Goal: Task Accomplishment & Management: Use online tool/utility

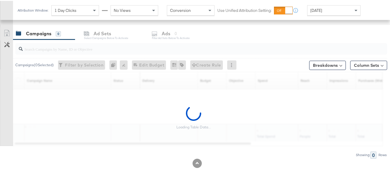
click at [18, 12] on div "Attribution Window: 1 Day Clicks No Views" at bounding box center [87, 9] width 141 height 10
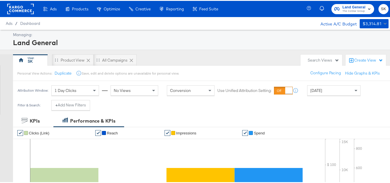
click at [21, 10] on rect at bounding box center [20, 8] width 27 height 10
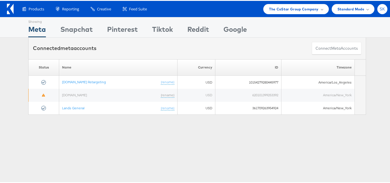
click at [379, 7] on span "SK" at bounding box center [381, 8] width 5 height 4
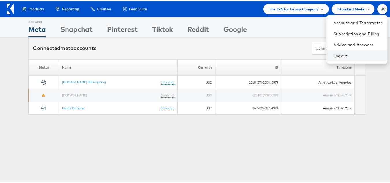
click at [326, 50] on li "Logout" at bounding box center [356, 54] width 61 height 11
click at [333, 53] on link "Logout" at bounding box center [357, 55] width 49 height 6
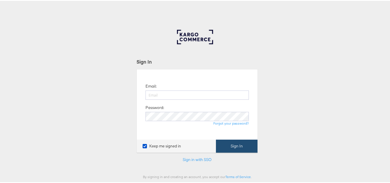
type input "[PERSON_NAME][EMAIL_ADDRESS][DOMAIN_NAME]"
click at [238, 141] on button "Sign In" at bounding box center [237, 144] width 42 height 13
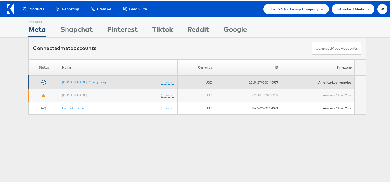
click at [94, 84] on td "Apartments.com Retargeting (rename)" at bounding box center [118, 81] width 118 height 13
click at [94, 82] on link "Apartments.com Retargeting" at bounding box center [84, 81] width 44 height 4
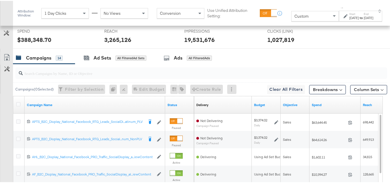
scroll to position [260, 0]
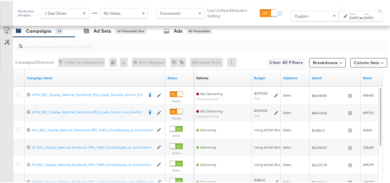
click at [303, 16] on div "Custom" at bounding box center [314, 15] width 47 height 10
click at [349, 19] on div "Nov 1st 2024" at bounding box center [354, 17] width 10 height 5
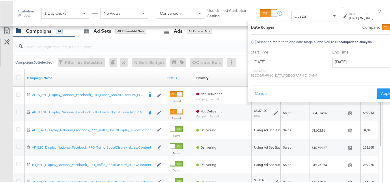
click at [274, 63] on input "November 1st 2024" at bounding box center [289, 61] width 77 height 10
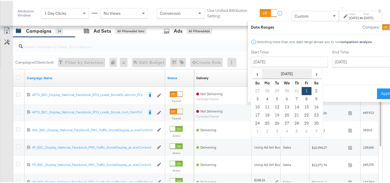
click at [266, 73] on th "November 2024" at bounding box center [286, 73] width 49 height 10
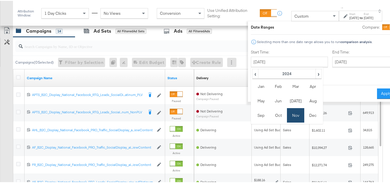
click at [292, 40] on div "Selecting more than one date range allows you to run comparison analysis ." at bounding box center [314, 41] width 116 height 4
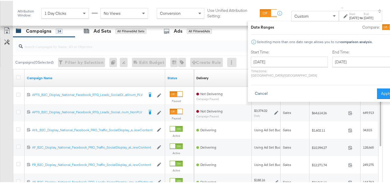
click at [251, 91] on button "Cancel" at bounding box center [261, 92] width 21 height 10
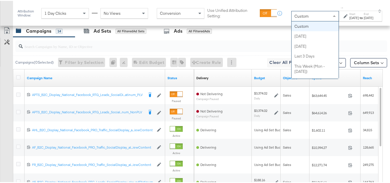
click at [294, 17] on span "Custom" at bounding box center [301, 15] width 14 height 5
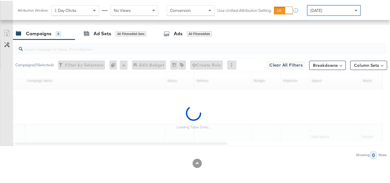
scroll to position [253, 0]
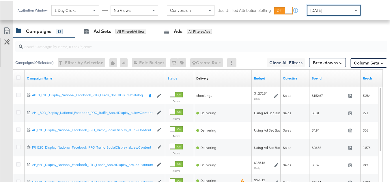
click at [330, 11] on div "Today" at bounding box center [333, 10] width 53 height 10
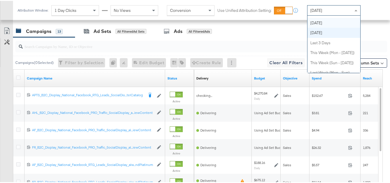
scroll to position [0, 0]
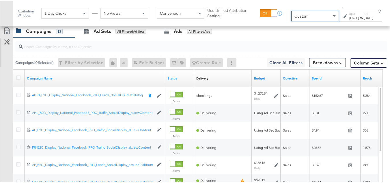
click at [349, 19] on div "Sep 11th 2025" at bounding box center [354, 17] width 10 height 5
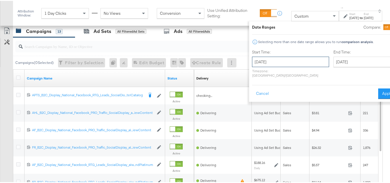
click at [281, 63] on input "September 11th 2025" at bounding box center [290, 61] width 77 height 10
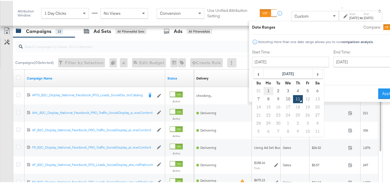
click at [263, 90] on td "1" at bounding box center [268, 90] width 10 height 8
type input "September 1st 2025"
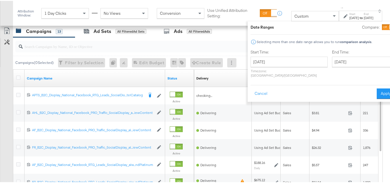
click at [345, 55] on div "End Time: September 11th 2025 ‹ September 2025 › Su Mo Tu We Th Fr Sa 31 1 2 3 …" at bounding box center [363, 63] width 63 height 31
click at [344, 58] on input "September 11th 2025" at bounding box center [362, 61] width 61 height 10
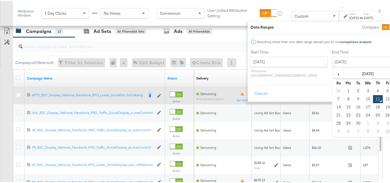
click at [363, 97] on td "10" at bounding box center [368, 98] width 10 height 8
type input "September 10th 2025"
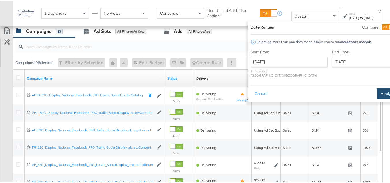
click at [376, 88] on button "Apply" at bounding box center [385, 92] width 18 height 10
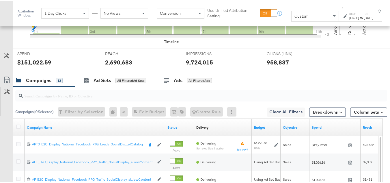
scroll to position [260, 0]
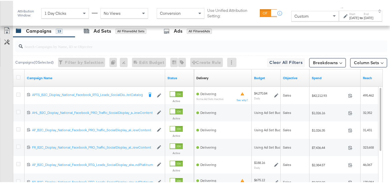
click at [53, 51] on div at bounding box center [200, 46] width 371 height 12
paste input "APTS_B2C_Display_National_Facebook_RTG_Leads_SocialDisplay_Retargeting_Diamond_…"
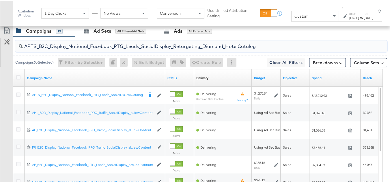
scroll to position [248, 0]
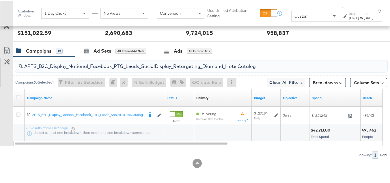
click at [69, 63] on input "APTS_B2C_Display_National_Facebook_RTG_Leads_SocialDisplay_Retargeting_Diamond_…" at bounding box center [188, 62] width 331 height 11
paste input "alwayson_Retargeting_DARE24_DiamondPlatinum"
click at [66, 63] on input "APTS_B2C_Display_National_Facebook_RTG_Leads_SocialDisplay_alwayson_Retargeting…" at bounding box center [188, 62] width 331 height 11
paste input "FR_B2C_Display_National_Facebook_RTG_Leads_SocialDisplay_alwayson_Retargeting_FR"
click at [63, 62] on input "FR_B2C_Display_National_Facebook_RTG_Leads_SocialDisplay_alwayson_Retargeting_F…" at bounding box center [188, 62] width 331 height 11
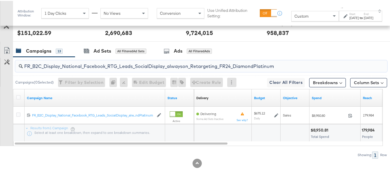
paste input "AF_B2C_Display_National_Facebook_RTG_Leads_SocialDisplay_alwayson_Retargeting_AF"
click at [71, 61] on input "AF_B2C_Display_National_Facebook_RTG_Leads_SocialDisplay_alwayson_Retargeting_A…" at bounding box center [188, 62] width 331 height 11
paste input "HL_B2C_Display_National_Facebook_RTG_Leads_SocialDisplay_alwayson_Retargeting_A…"
click at [80, 70] on div "AHL_B2C_Display_National_Facebook_RTG_Leads_SocialDisplay_alwayson_Retargeting_…" at bounding box center [200, 65] width 371 height 12
click at [80, 66] on input "AHL_B2C_Display_National_Facebook_RTG_Leads_SocialDisplay_alwayson_Retargeting_…" at bounding box center [188, 62] width 331 height 11
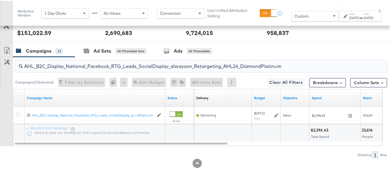
paste input "PTS_B2C_Display_National_Facebook_PRO_Traffic_SocialDisplay_alwayson_ASC_DARE24…"
click at [74, 61] on input "APTS_B2C_Display_National_Facebook_PRO_Traffic_SocialDisplay_alwayson_ASC_DARE2…" at bounding box center [188, 62] width 331 height 11
paste input "Leads_SocialDisplay_alwayson_ASC_DARE24_Purchase"
click at [58, 61] on input "APTS_B2C_Display_National_Facebook_PRO_Leads_SocialDisplay_alwayson_ASC_DARE24_…" at bounding box center [188, 62] width 331 height 11
paste input "F_B2C_Display_National_Facebook_PRO_Traffic_SocialDisplay_alwayson_ASC_AF24_Vie…"
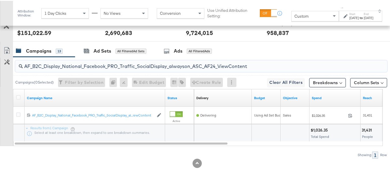
click at [65, 60] on input "AF_B2C_Display_National_Facebook_PRO_Traffic_SocialDisplay_alwayson_ASC_AF24_Vi…" at bounding box center [188, 62] width 331 height 11
paste input "FR_B2C_Display_National_Facebook_PRO_Traffic_SocialDisplay_alwayson_ASC_FR"
click at [75, 63] on input "FR_B2C_Display_National_Facebook_PRO_Traffic_SocialDisplay_alwayson_ASC_FR24_Vi…" at bounding box center [188, 62] width 331 height 11
paste input "AHL_B2C_Display_National_Facebook_PRO_Traffic_SocialDisplay_alwayson_ASC_AHL"
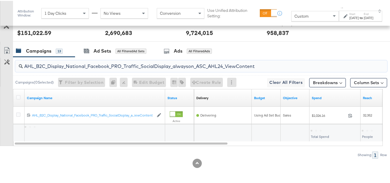
type input "AHL_B2C_Display_National_Facebook_PRO_Traffic_SocialDisplay_alwayson_ASC_AHL24_…"
click at [104, 146] on div "AHL_B2C_Display_National_Facebook_PRO_Traffic_SocialDisplay_alwayson_ASC_AHL24_…" at bounding box center [193, 106] width 387 height 101
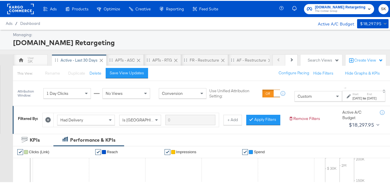
click at [23, 11] on rect at bounding box center [20, 8] width 27 height 10
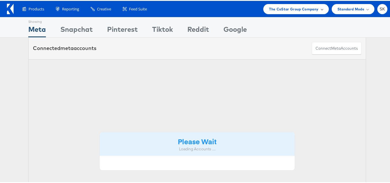
click at [280, 8] on span "The CoStar Group Company" at bounding box center [293, 8] width 49 height 6
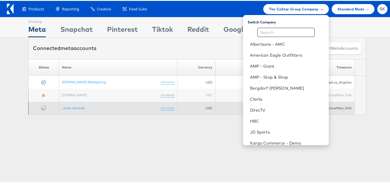
click at [87, 111] on td "Lands General (rename)" at bounding box center [118, 107] width 118 height 13
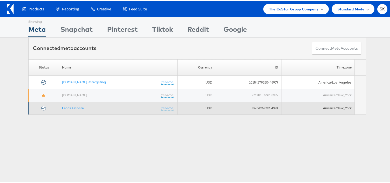
click at [82, 104] on td "Lands General (rename)" at bounding box center [118, 107] width 118 height 13
click at [74, 108] on link "Lands General" at bounding box center [73, 107] width 22 height 4
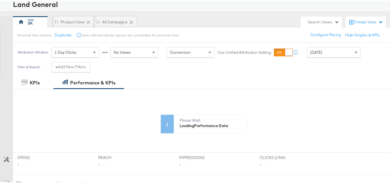
scroll to position [58, 0]
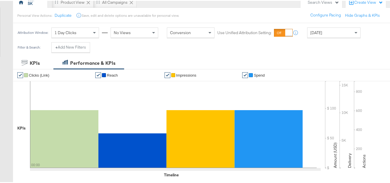
click at [323, 30] on div "[DATE]" at bounding box center [333, 32] width 53 height 10
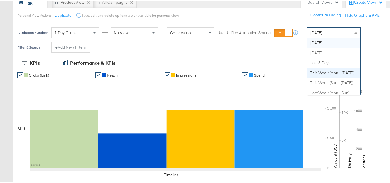
scroll to position [0, 0]
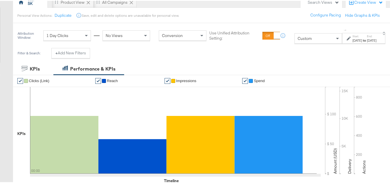
click at [352, 40] on div "Sep 11th 2025" at bounding box center [357, 39] width 10 height 5
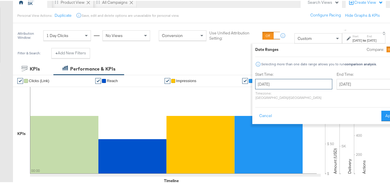
click at [262, 82] on input "September 11th 2025" at bounding box center [293, 83] width 77 height 10
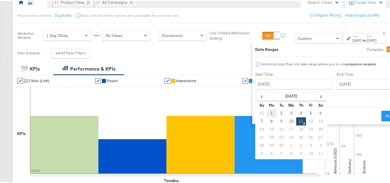
click at [266, 112] on td "1" at bounding box center [271, 112] width 10 height 8
type input "September 1st 2025"
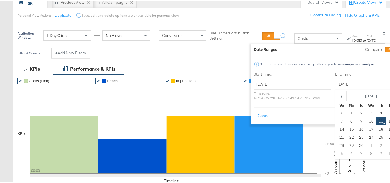
click at [339, 78] on input "September 11th 2025" at bounding box center [365, 83] width 61 height 10
click at [366, 120] on td "10" at bounding box center [371, 120] width 10 height 8
type input "September 10th 2025"
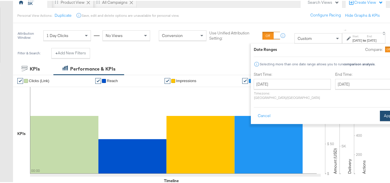
click at [380, 111] on button "Apply" at bounding box center [389, 115] width 18 height 10
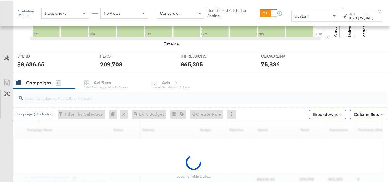
scroll to position [244, 0]
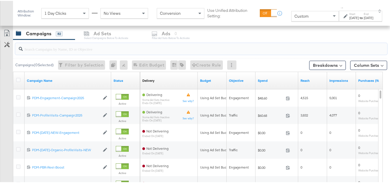
click at [48, 50] on input "search" at bounding box center [188, 45] width 331 height 11
paste input "B2C_LAND_KC_RT_Sig_24"
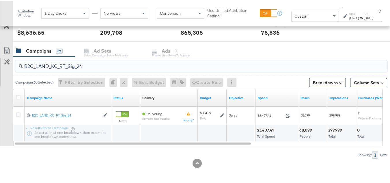
click at [67, 56] on div "Campaigns 82" at bounding box center [44, 50] width 62 height 12
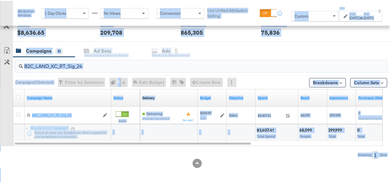
click at [75, 67] on input "B2C_LAND_KC_RT_Sig_24" at bounding box center [188, 62] width 331 height 11
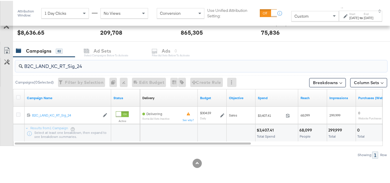
click at [100, 67] on input "B2C_LAND_KC_RT_Sig_24" at bounding box center [188, 62] width 331 height 11
paste input "B_Ecommerce_KC_Retargeting_LW&LOA_Traffic"
click at [86, 63] on input "B2B_Ecommerce_KC_Retargeting_LW&LOA_Traffic" at bounding box center [188, 62] width 331 height 11
paste input "KC_Retargeting_Prospects & Clients_Conversions"
click at [76, 67] on input "B2B_KC_Retargeting_Prospects & Clients_Conversions" at bounding box center [188, 62] width 331 height 11
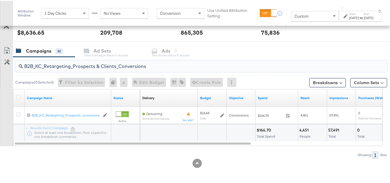
paste input "C_LAND_KC_Pros_Sig"
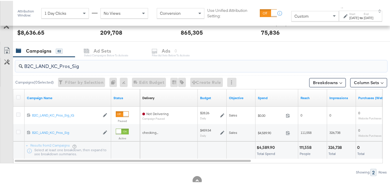
type input "B2C_LAND_KC_Pros_Sig"
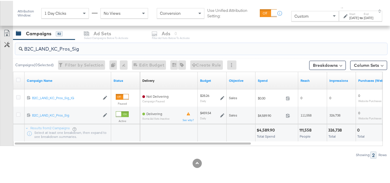
scroll to position [0, 0]
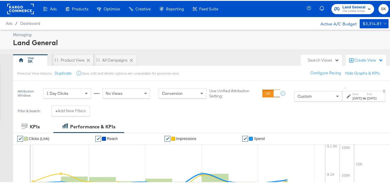
click at [20, 10] on rect at bounding box center [20, 8] width 27 height 10
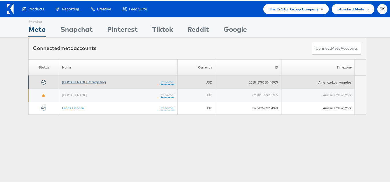
click at [84, 79] on link "[DOMAIN_NAME] Retargeting" at bounding box center [84, 81] width 44 height 4
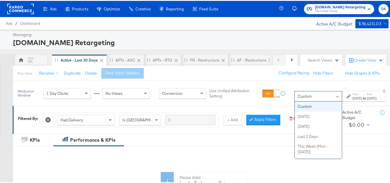
click at [297, 97] on span "Custom" at bounding box center [304, 95] width 14 height 5
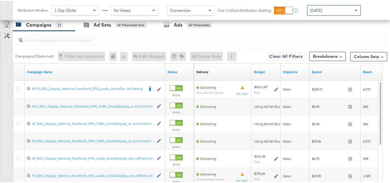
click at [65, 42] on input "search" at bounding box center [188, 36] width 331 height 11
paste input "APTS_B2C_Display_National_Facebook_RTG_Leads_SocialDisplay_Retargeting_Diamond_…"
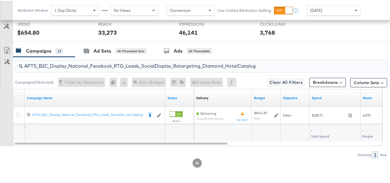
scroll to position [242, 0]
click at [72, 65] on input "APTS_B2C_Display_National_Facebook_RTG_Leads_SocialDisplay_Retargeting_Diamond_…" at bounding box center [188, 62] width 331 height 11
paste input "alwayson_Retargeting_DARE24_DiamondPlatinum"
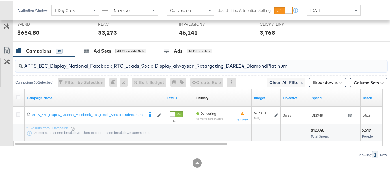
click at [69, 64] on input "APTS_B2C_Display_National_Facebook_RTG_Leads_SocialDisplay_alwayson_Retargeting…" at bounding box center [188, 62] width 331 height 11
paste input "FR_B2C_Display_National_Facebook_RTG_Leads_SocialDisplay_alwayson_Retargeting_FR"
click at [84, 59] on input "FR_B2C_Display_National_Facebook_RTG_Leads_SocialDisplay_alwayson_Retargeting_F…" at bounding box center [188, 62] width 331 height 11
paste input "AF_B2C_Display_National_Facebook_RTG_Leads_SocialDisplay_alwayson_Retargeting_AF"
click at [101, 64] on input "AF_B2C_Display_National_Facebook_RTG_Leads_SocialDisplay_alwayson_Retargeting_A…" at bounding box center [188, 62] width 331 height 11
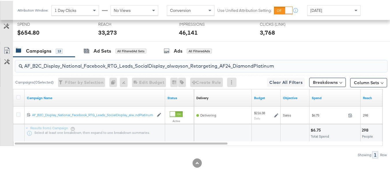
paste input "HL_B2C_Display_National_Facebook_RTG_Leads_SocialDisplay_alwayson_Retargeting_A…"
click at [87, 64] on input "AHL_B2C_Display_National_Facebook_RTG_Leads_SocialDisplay_alwayson_Retargeting_…" at bounding box center [188, 62] width 331 height 11
paste input "PTS_B2C_Display_National_Facebook_PRO_Traffic_SocialDisplay_alwayson_ASC_DARE24…"
type input "APTS_B2C_Display_National_Facebook_PRO_Traffic_SocialDisplay_alwayson_ASC_DARE2…"
click at [17, 97] on icon at bounding box center [18, 96] width 4 height 4
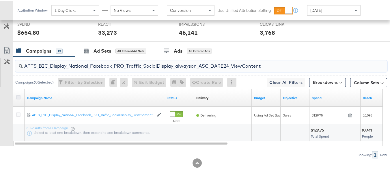
click at [0, 0] on input "checkbox" at bounding box center [0, 0] width 0 height 0
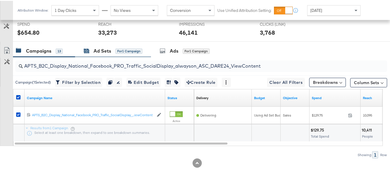
drag, startPoint x: 111, startPoint y: 52, endPoint x: 108, endPoint y: 55, distance: 3.7
click at [110, 52] on div "Ad Sets" at bounding box center [102, 50] width 18 height 7
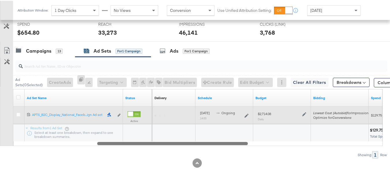
drag, startPoint x: 150, startPoint y: 141, endPoint x: 65, endPoint y: 110, distance: 90.2
click at [69, 123] on div "Ad Set Name Status Campaign Name Delivery Sorting Unavailable Schedule Budget B…" at bounding box center [197, 116] width 369 height 57
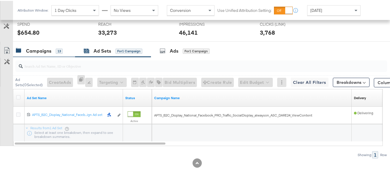
click at [62, 54] on div "Campaigns 13" at bounding box center [44, 50] width 62 height 12
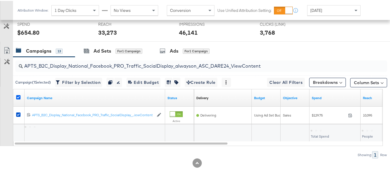
click at [19, 98] on icon at bounding box center [18, 96] width 4 height 4
click at [0, 0] on input "checkbox" at bounding box center [0, 0] width 0 height 0
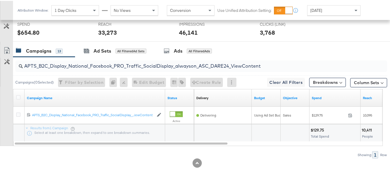
click at [67, 61] on input "APTS_B2C_Display_National_Facebook_PRO_Traffic_SocialDisplay_alwayson_ASC_DARE2…" at bounding box center [188, 62] width 331 height 11
paste input "Leads_SocialDisplay_alwayson_ASC_DARE24_Purchase"
type input "APTS_B2C_Display_National_Facebook_PRO_Leads_SocialDisplay_alwayson_ASC_DARE24_…"
click at [20, 97] on icon at bounding box center [18, 96] width 4 height 4
click at [0, 0] on input "checkbox" at bounding box center [0, 0] width 0 height 0
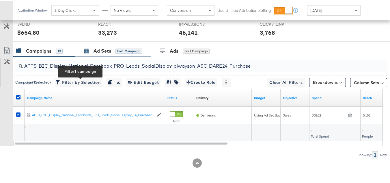
click at [120, 53] on div "for 1 Campaign" at bounding box center [128, 50] width 27 height 5
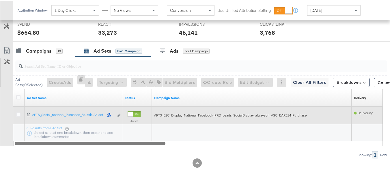
drag, startPoint x: 167, startPoint y: 151, endPoint x: 29, endPoint y: 119, distance: 141.0
click at [38, 136] on div "Ad Set Name Status Campaign Name Delivery Sorting Unavailable 12021198717184061…" at bounding box center [197, 116] width 369 height 57
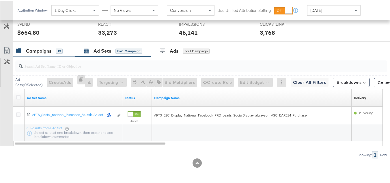
click at [40, 52] on div "Campaigns" at bounding box center [38, 50] width 25 height 7
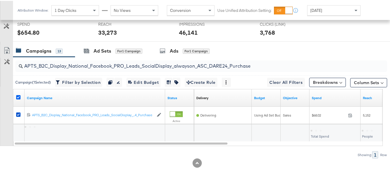
click at [18, 95] on icon at bounding box center [18, 96] width 4 height 4
click at [0, 0] on input "checkbox" at bounding box center [0, 0] width 0 height 0
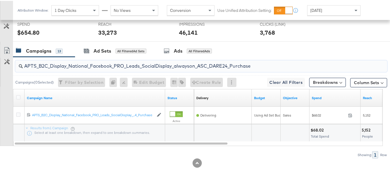
click at [89, 66] on input "APTS_B2C_Display_National_Facebook_PRO_Leads_SocialDisplay_alwayson_ASC_DARE24_…" at bounding box center [188, 62] width 331 height 11
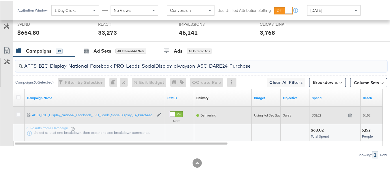
paste input "F_B2C_Display_National_Facebook_PRO_Traffic_SocialDisplay_alwayson_ASC_AF24_Vie…"
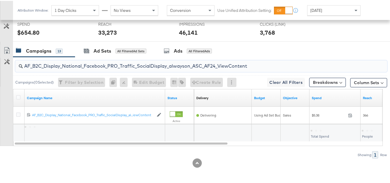
type input "AF_B2C_Display_National_Facebook_PRO_Traffic_SocialDisplay_alwayson_ASC_AF24_Vi…"
click at [16, 95] on div at bounding box center [19, 97] width 11 height 10
click at [17, 95] on icon at bounding box center [18, 96] width 4 height 4
click at [0, 0] on input "checkbox" at bounding box center [0, 0] width 0 height 0
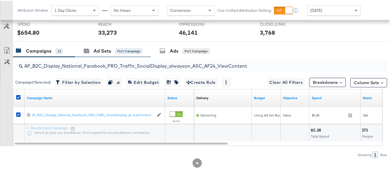
click at [95, 54] on div "Ad Sets for 1 Campaign" at bounding box center [113, 50] width 76 height 12
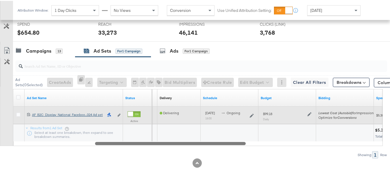
drag, startPoint x: 161, startPoint y: 141, endPoint x: 57, endPoint y: 117, distance: 107.2
click at [58, 124] on div "Ad Set Name Status Campaign Name Delivery Sorting Unavailable Schedule Budget B…" at bounding box center [197, 116] width 369 height 57
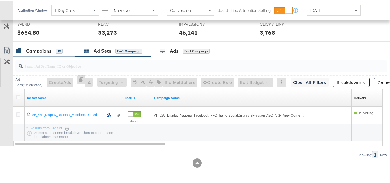
click at [53, 44] on div "Campaigns 13" at bounding box center [44, 50] width 62 height 12
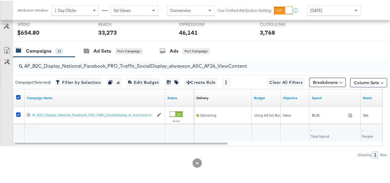
click at [13, 97] on div "Customize KPIs Export as CSV" at bounding box center [6, 94] width 13 height 101
click at [21, 98] on div at bounding box center [19, 97] width 6 height 6
click at [18, 96] on icon at bounding box center [18, 96] width 4 height 4
click at [0, 0] on input "checkbox" at bounding box center [0, 0] width 0 height 0
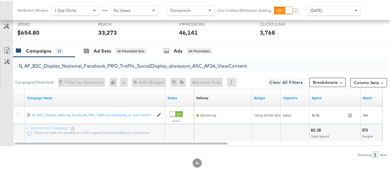
click at [65, 61] on input "AF_B2C_Display_National_Facebook_PRO_Traffic_SocialDisplay_alwayson_ASC_AF24_Vi…" at bounding box center [188, 62] width 331 height 11
paste input "FR_B2C_Display_National_Facebook_PRO_Traffic_SocialDisplay_alwayson_ASC_FR"
type input "FR_B2C_Display_National_Facebook_PRO_Traffic_SocialDisplay_alwayson_ASC_FR24_Vi…"
click at [17, 98] on icon at bounding box center [18, 96] width 4 height 4
click at [0, 0] on input "checkbox" at bounding box center [0, 0] width 0 height 0
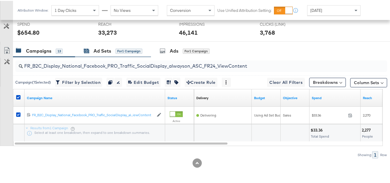
click at [101, 48] on div "Ad Sets" at bounding box center [102, 50] width 18 height 7
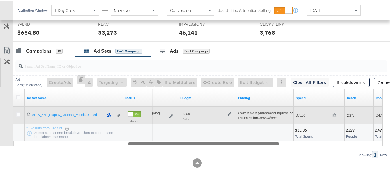
drag, startPoint x: 116, startPoint y: 144, endPoint x: 16, endPoint y: 121, distance: 103.2
click at [39, 136] on div "Ad Set Name Status Schedule Budget Bidding Spend Reach Impressions 120213369569…" at bounding box center [197, 116] width 369 height 57
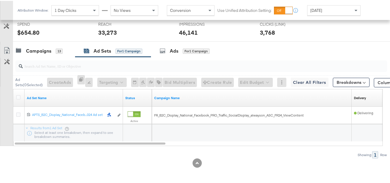
click at [121, 49] on div "for 1 Campaign" at bounding box center [128, 50] width 27 height 5
drag, startPoint x: 119, startPoint y: 146, endPoint x: 185, endPoint y: 146, distance: 65.2
click at [185, 146] on div "Ad Sets ( 0 Selected) Create Ads At least one ad set must be selected 0 Rename …" at bounding box center [193, 106] width 387 height 101
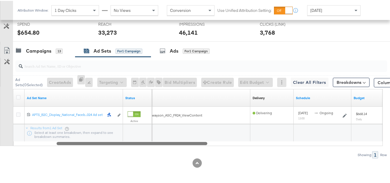
drag, startPoint x: 151, startPoint y: 143, endPoint x: 38, endPoint y: 125, distance: 114.2
click at [45, 132] on div "Ad Set Name Status Campaign Name Delivery Sorting Unavailable Schedule Budget 1…" at bounding box center [197, 116] width 369 height 57
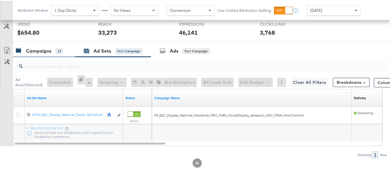
click at [59, 52] on div "13" at bounding box center [59, 50] width 7 height 5
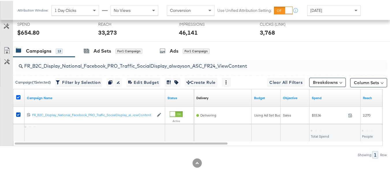
click at [17, 97] on icon at bounding box center [18, 96] width 4 height 4
click at [0, 0] on input "checkbox" at bounding box center [0, 0] width 0 height 0
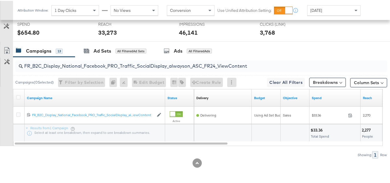
click at [78, 64] on input "FR_B2C_Display_National_Facebook_PRO_Traffic_SocialDisplay_alwayson_ASC_FR24_Vi…" at bounding box center [188, 62] width 331 height 11
paste input "AHL_B2C_Display_National_Facebook_PRO_Traffic_SocialDisplay_alwayson_ASC_AHL"
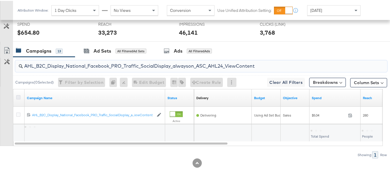
type input "AHL_B2C_Display_National_Facebook_PRO_Traffic_SocialDisplay_alwayson_ASC_AHL24_…"
click at [16, 95] on div at bounding box center [19, 97] width 11 height 10
click at [19, 99] on div at bounding box center [19, 97] width 6 height 6
click at [18, 97] on icon at bounding box center [18, 96] width 4 height 4
click at [0, 0] on input "checkbox" at bounding box center [0, 0] width 0 height 0
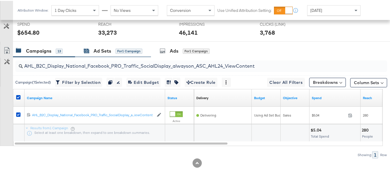
click at [114, 47] on div "Ad Sets for 1 Campaign" at bounding box center [113, 50] width 59 height 7
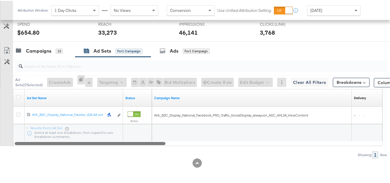
drag, startPoint x: 160, startPoint y: 142, endPoint x: 95, endPoint y: 161, distance: 68.3
click at [95, 161] on div "KPIs Performance & KPIs Customize KPIs ✔ Clicks (Link) ✔ Reach ✔ Impressions ✔ …" at bounding box center [197, 38] width 394 height 289
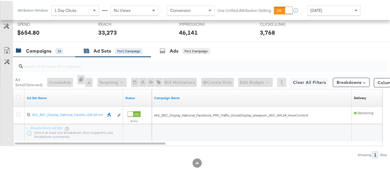
click at [50, 55] on div "Campaigns 13" at bounding box center [44, 50] width 62 height 12
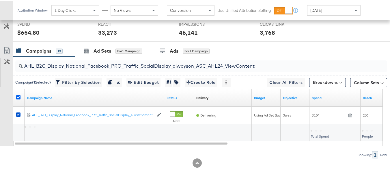
click at [19, 96] on icon at bounding box center [18, 96] width 4 height 4
click at [0, 0] on input "checkbox" at bounding box center [0, 0] width 0 height 0
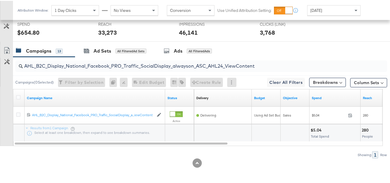
scroll to position [0, 0]
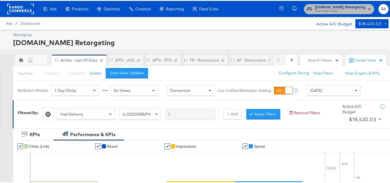
click at [322, 12] on span "The CoStar Group" at bounding box center [340, 10] width 50 height 5
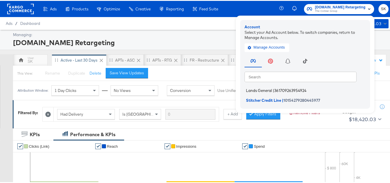
click at [262, 92] on li "Lands General | 361709263954924" at bounding box center [306, 89] width 124 height 8
click at [260, 91] on span "Lands General" at bounding box center [259, 89] width 26 height 5
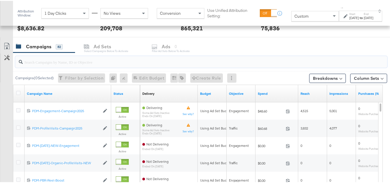
click at [55, 59] on input "search" at bounding box center [188, 58] width 331 height 11
paste input "B2C_LAND_KC_RT_Sig_24"
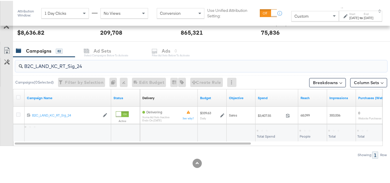
scroll to position [226, 0]
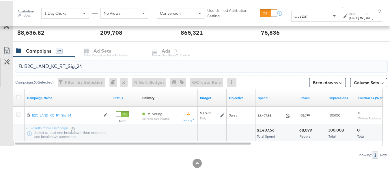
click at [70, 62] on input "B2C_LAND_KC_RT_Sig_24" at bounding box center [188, 62] width 331 height 11
paste input "B_Ecommerce_KC_Retargeting_LW&LOA_Traffic"
click at [58, 60] on input "B2B_Ecommerce_KC_Retargeting_LW&LOA_Traffic" at bounding box center [188, 62] width 331 height 11
paste input "KC_Retargeting_Prospects & Clients_Conversions"
click at [77, 61] on input "B2B_KC_Retargeting_Prospects & Clients_Conversions" at bounding box center [188, 62] width 331 height 11
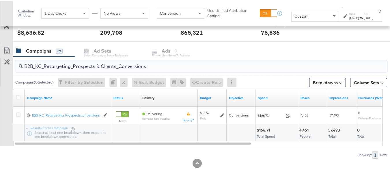
paste input "C_LAND_KC_Pros_Sig"
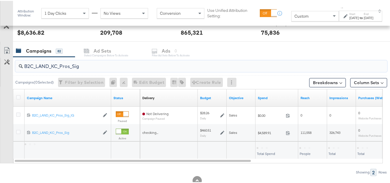
scroll to position [231, 0]
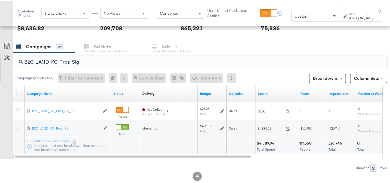
type input "B2C_LAND_KC_Pros_Sig"
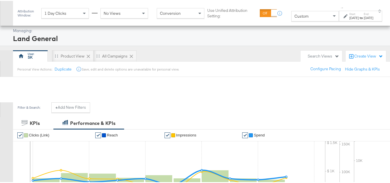
scroll to position [0, 0]
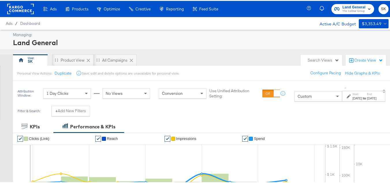
click at [20, 12] on rect at bounding box center [20, 8] width 27 height 10
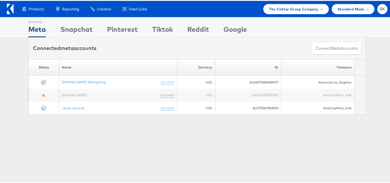
click at [249, 5] on div "Products Product Catalogs Enhance Your Product Catalog, Map Them to Publishers,…" at bounding box center [201, 8] width 371 height 10
click at [260, 5] on ul "The CoStar Group Company Switch Company Albertsons - AMC American Eagle Outfitt…" at bounding box center [323, 8] width 127 height 10
click at [269, 6] on span "The CoStar Group Company" at bounding box center [293, 8] width 49 height 6
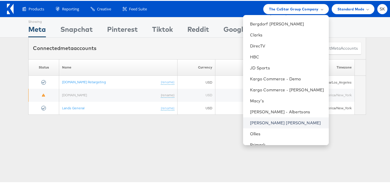
scroll to position [36, 0]
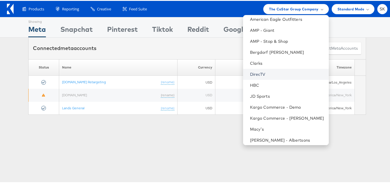
click at [254, 73] on link "DirecTV" at bounding box center [287, 73] width 74 height 6
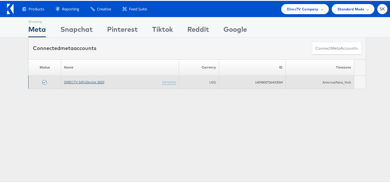
click at [96, 82] on link "DIRECTV SAT+Device 2023" at bounding box center [84, 81] width 40 height 4
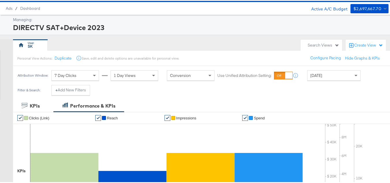
scroll to position [7, 0]
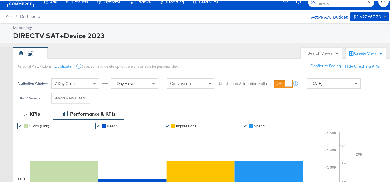
click at [317, 84] on span "Yesterday" at bounding box center [316, 82] width 12 height 5
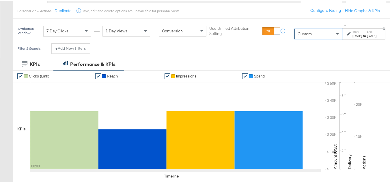
scroll to position [65, 0]
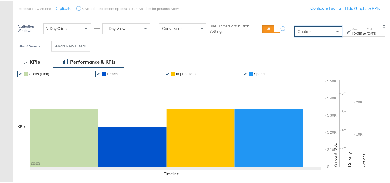
click at [352, 34] on div "Sep 11th 2025" at bounding box center [357, 32] width 10 height 5
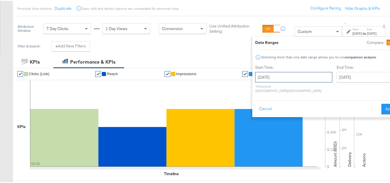
click at [275, 73] on input "September 11th 2025" at bounding box center [293, 76] width 77 height 10
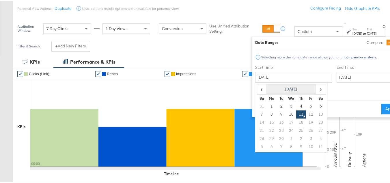
click at [269, 88] on th "September 2025" at bounding box center [290, 88] width 49 height 10
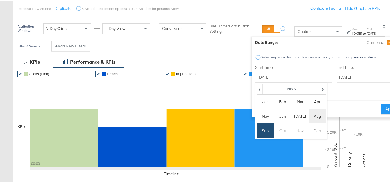
click at [308, 116] on td "Aug" at bounding box center [316, 115] width 17 height 14
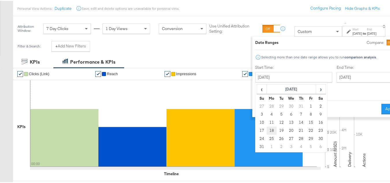
click at [266, 129] on td "18" at bounding box center [271, 129] width 10 height 8
type input "August 18th 2025"
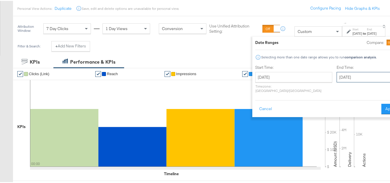
click at [336, 78] on input "September 11th 2025" at bounding box center [366, 76] width 61 height 10
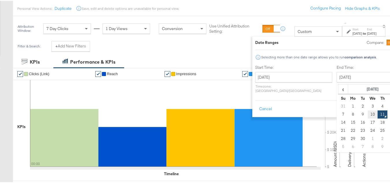
click at [367, 114] on td "10" at bounding box center [372, 113] width 10 height 8
type input "September 10th 2025"
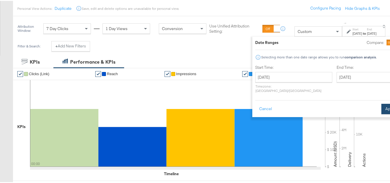
click at [381, 103] on button "Apply" at bounding box center [390, 108] width 18 height 10
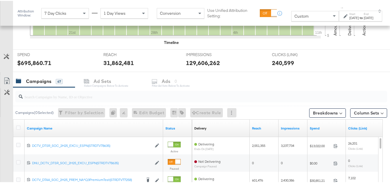
scroll to position [231, 0]
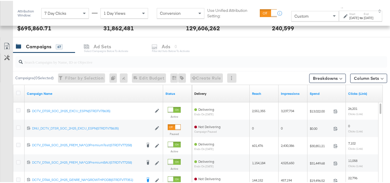
click at [69, 65] on div at bounding box center [200, 61] width 371 height 12
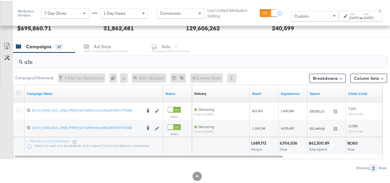
type input "q3p"
click at [16, 93] on icon at bounding box center [18, 92] width 4 height 4
click at [0, 0] on input "checkbox" at bounding box center [0, 0] width 0 height 0
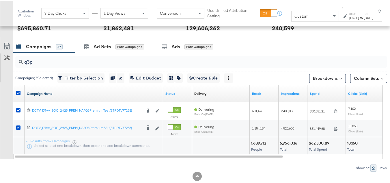
click at [49, 92] on link "Campaign Name" at bounding box center [94, 92] width 134 height 5
click at [54, 92] on link "Campaign Name ↓" at bounding box center [94, 92] width 134 height 5
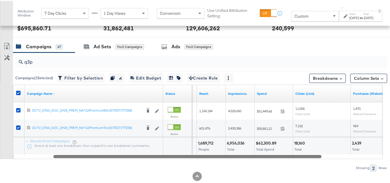
drag, startPoint x: 201, startPoint y: 156, endPoint x: 241, endPoint y: 152, distance: 40.3
click at [241, 152] on div "Campaign Name ↑ Status Delivery Sorting Unavailable Reach Impressions Spend Cli…" at bounding box center [197, 121] width 369 height 74
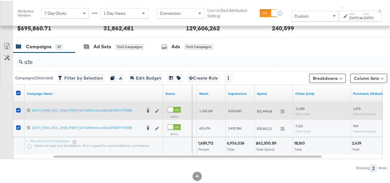
click at [261, 112] on span "$31,449.68" at bounding box center [267, 110] width 21 height 4
copy div "$31,449.68"
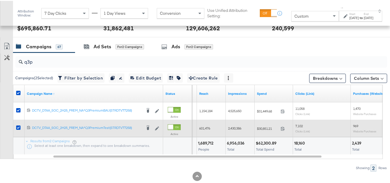
click at [257, 131] on div "$30,851.21 30851.21" at bounding box center [273, 127] width 38 height 9
copy div "$30,851.21"
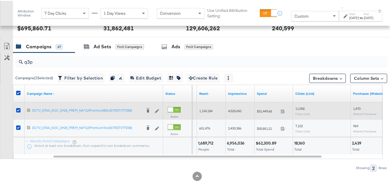
click at [210, 114] on div "1,154,184" at bounding box center [211, 109] width 29 height 9
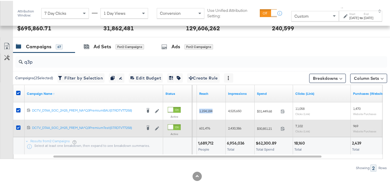
copy span "1,154,184"
click at [205, 130] on div "601,476" at bounding box center [211, 127] width 29 height 9
copy span "601,476"
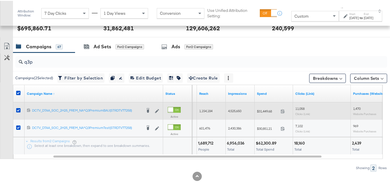
click at [230, 106] on div "4,525,650" at bounding box center [240, 109] width 29 height 9
copy span "4,525,650"
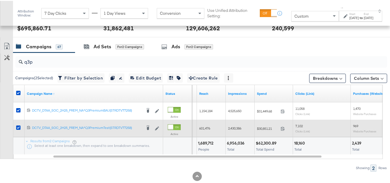
click at [234, 127] on span "2,430,386" at bounding box center [234, 127] width 13 height 4
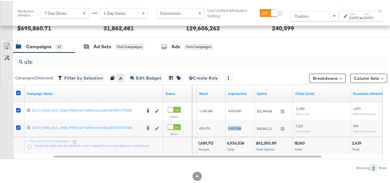
copy span "2,430,386"
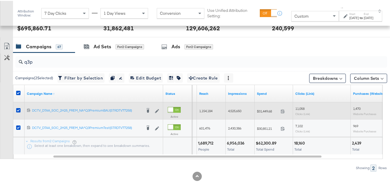
click at [298, 106] on span "11,058" at bounding box center [299, 107] width 9 height 4
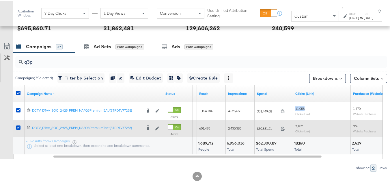
copy span "11,058"
click at [302, 129] on sub "Clicks (Link)" at bounding box center [302, 129] width 15 height 3
click at [297, 123] on span "7,102" at bounding box center [298, 125] width 7 height 4
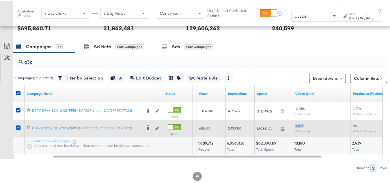
click at [297, 123] on span "7,102" at bounding box center [298, 125] width 7 height 4
copy span "7,102"
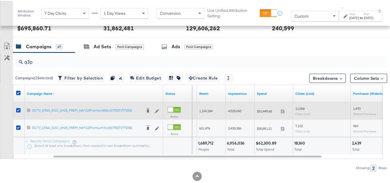
click at [354, 109] on span "1,470" at bounding box center [356, 107] width 7 height 4
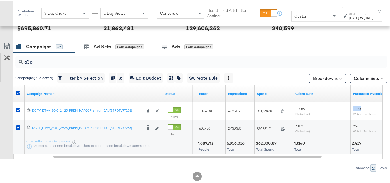
copy span "1,470"
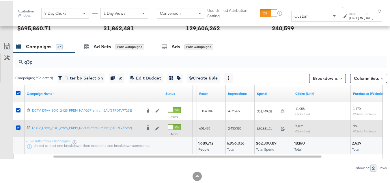
click at [356, 124] on span "969" at bounding box center [355, 125] width 5 height 4
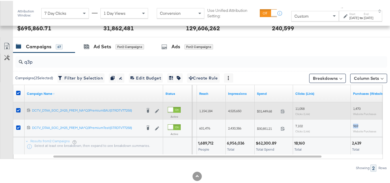
copy span "969"
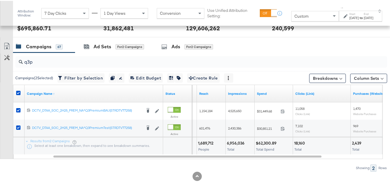
click at [349, 18] on div "Aug 18th 2025" at bounding box center [354, 17] width 10 height 5
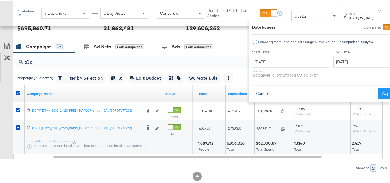
click at [252, 87] on button "Cancel" at bounding box center [262, 92] width 21 height 10
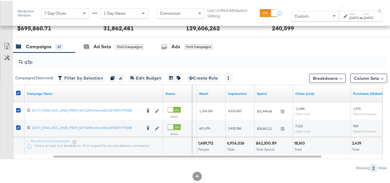
click at [294, 16] on span "Custom" at bounding box center [301, 15] width 14 height 5
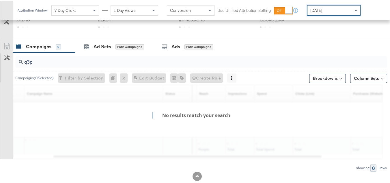
scroll to position [238, 0]
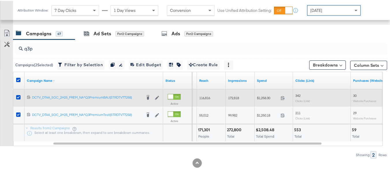
click at [266, 97] on span "$1,258.30" at bounding box center [267, 97] width 21 height 4
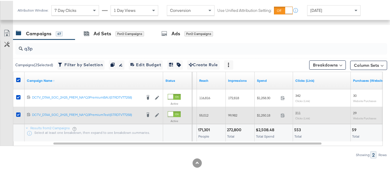
click at [257, 110] on div "$1,250.18 1250.18" at bounding box center [273, 114] width 38 height 9
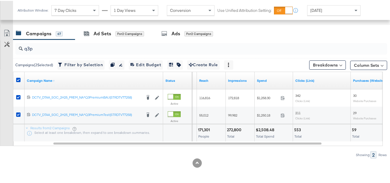
click at [208, 139] on div "171,301 People" at bounding box center [211, 131] width 29 height 17
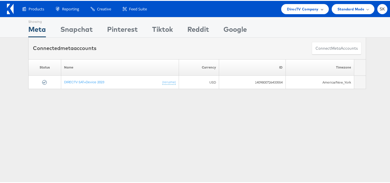
click at [309, 9] on span "DirecTV Company" at bounding box center [302, 8] width 31 height 6
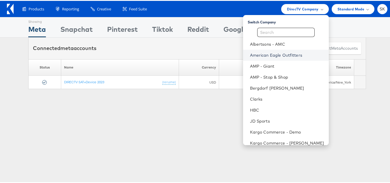
click at [273, 52] on link "American Eagle Outfitters" at bounding box center [287, 54] width 74 height 6
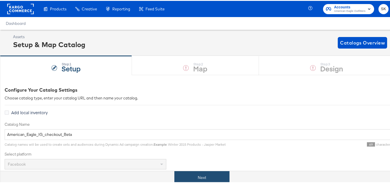
click at [218, 175] on button "Next" at bounding box center [201, 176] width 55 height 13
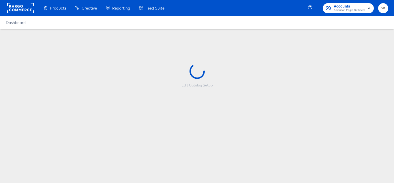
drag, startPoint x: 335, startPoint y: 61, endPoint x: 226, endPoint y: 58, distance: 108.8
click at [226, 58] on div "Edit Catalog Setup" at bounding box center [197, 75] width 394 height 93
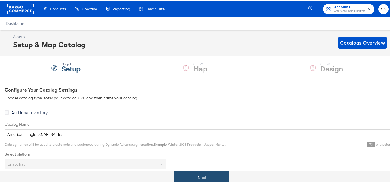
click at [200, 176] on button "Next" at bounding box center [201, 176] width 55 height 13
